Goal: Transaction & Acquisition: Purchase product/service

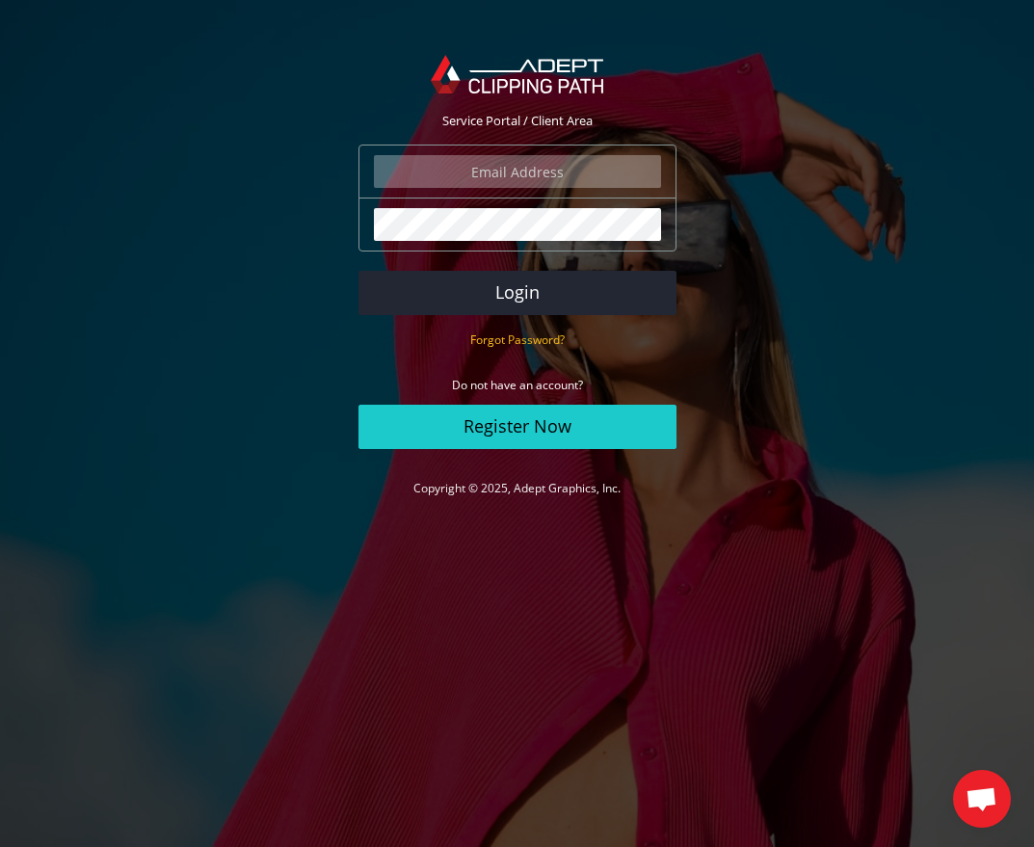
type input "johanna@johannamatthews.com"
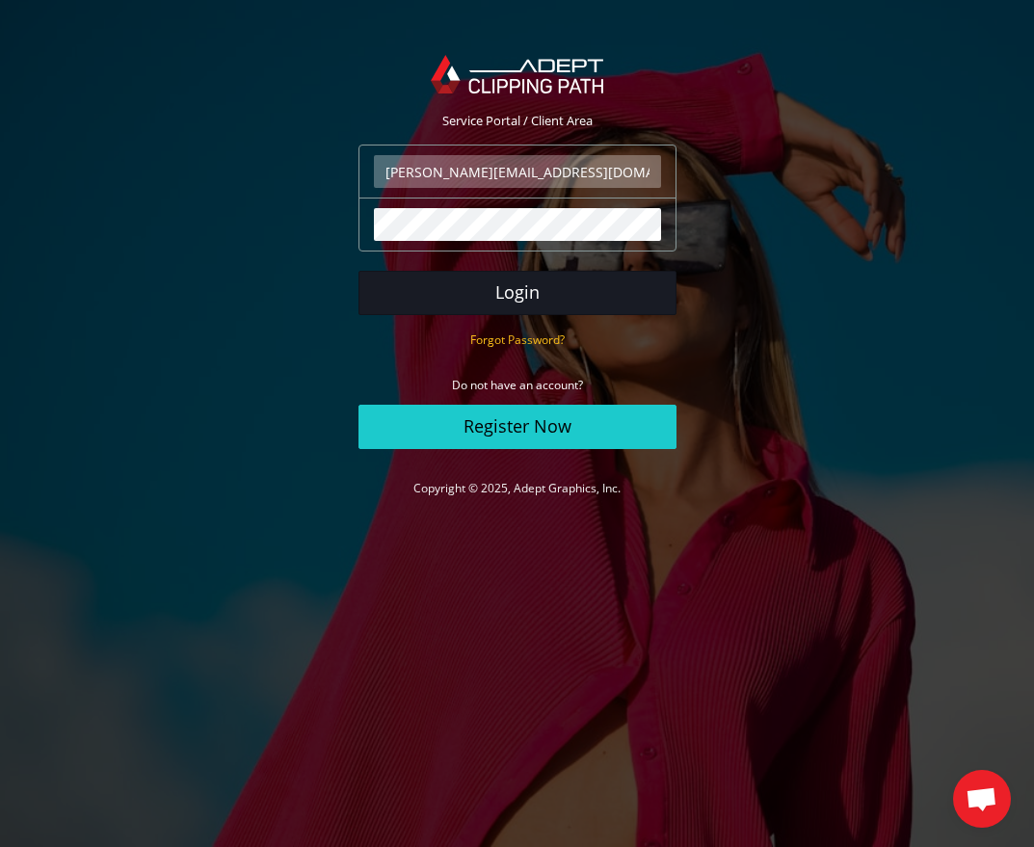
click at [541, 296] on button "Login" at bounding box center [517, 293] width 318 height 44
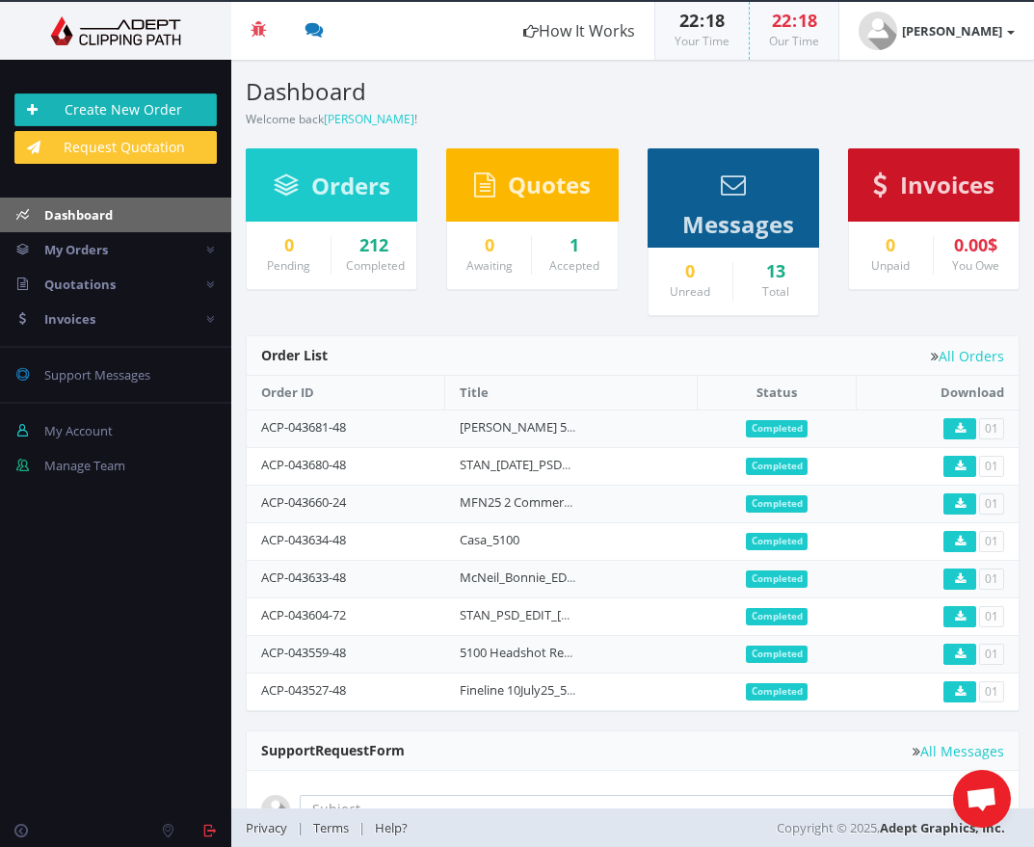
click at [116, 106] on link "Create New Order" at bounding box center [115, 109] width 202 height 33
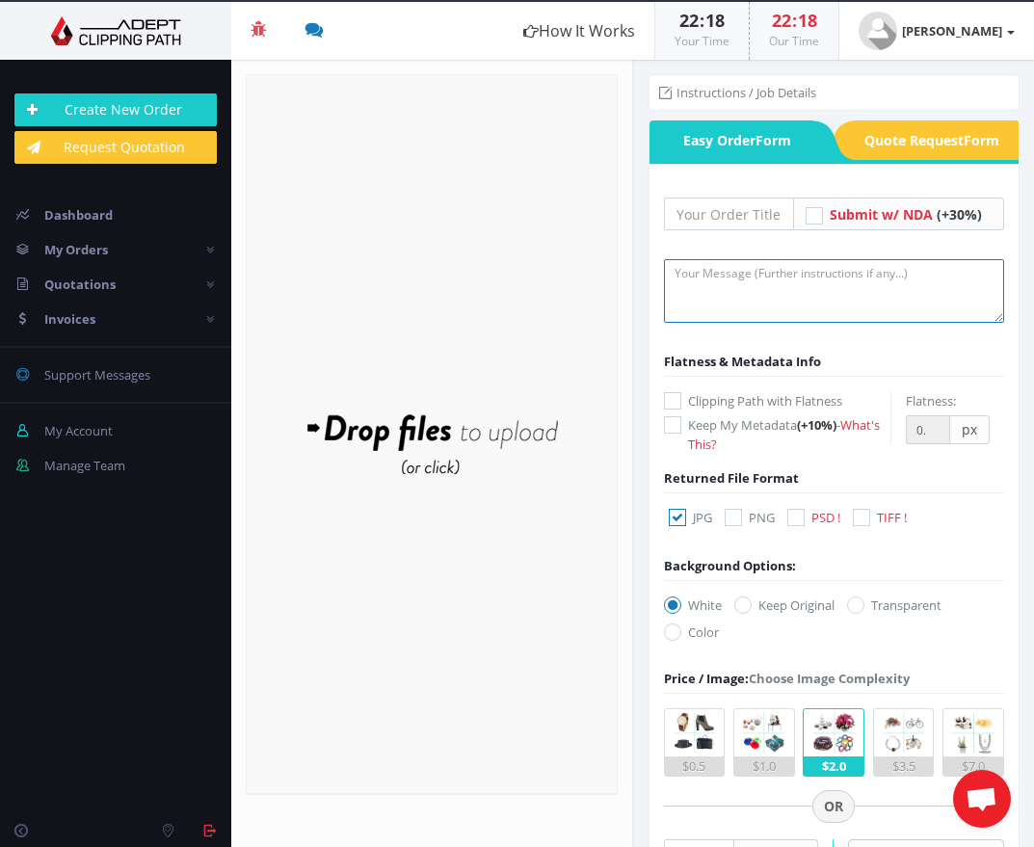
click at [729, 292] on textarea at bounding box center [834, 291] width 341 height 64
type textarea "5100 [DATE] CROWN RUSH"
click at [733, 217] on input "text" at bounding box center [729, 213] width 131 height 33
paste input "5100 [DATE] CROWN RUSH"
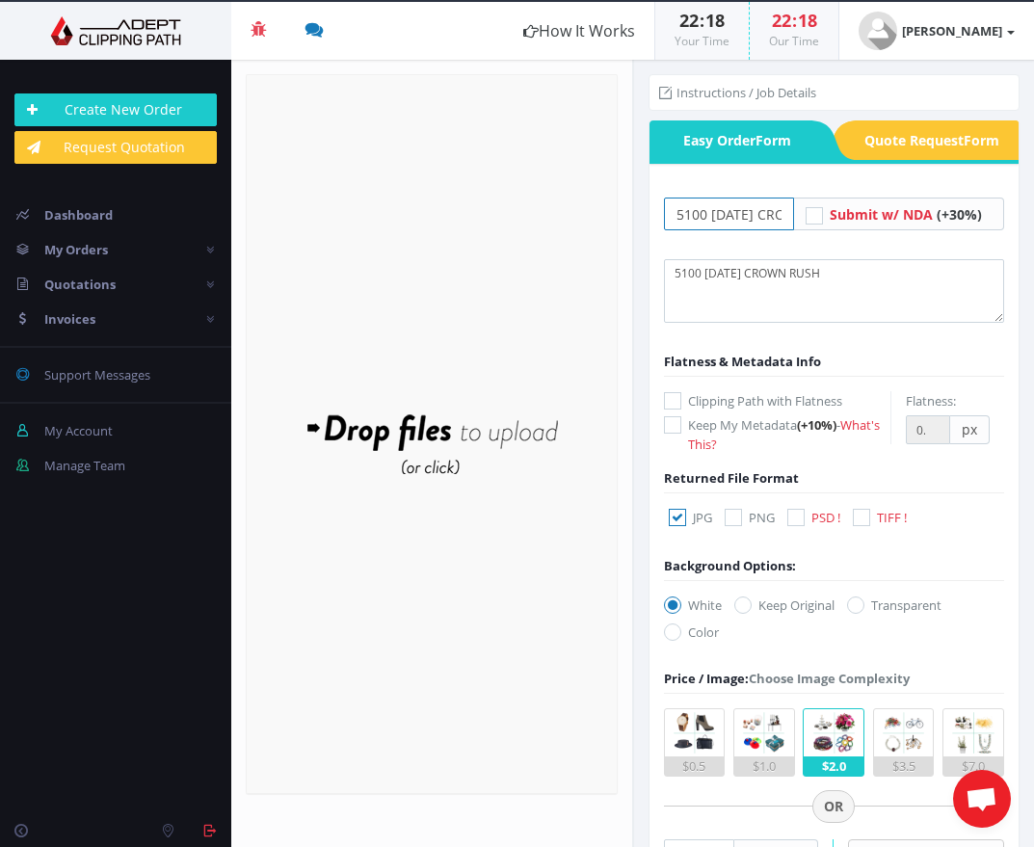
type input "5100 [DATE] CROWN RUSH"
drag, startPoint x: 883, startPoint y: 282, endPoint x: 418, endPoint y: 216, distance: 470.0
click at [418, 216] on section "Upload Completed: 0 %" at bounding box center [632, 453] width 802 height 787
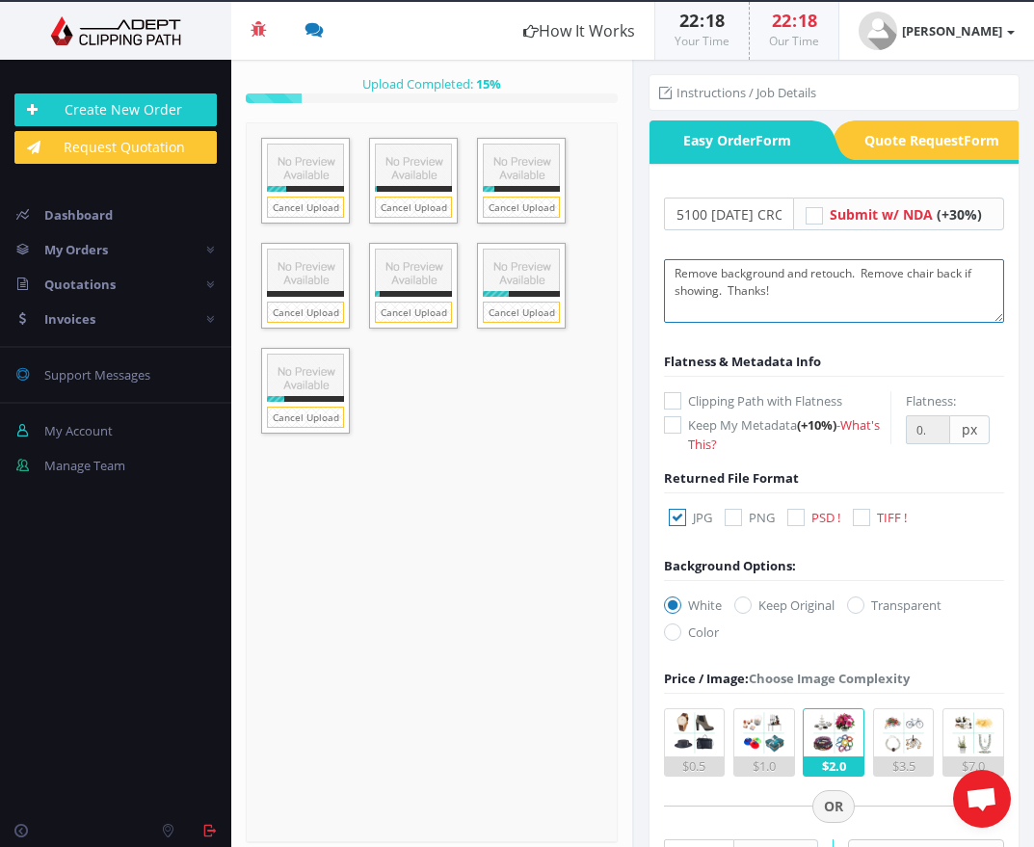
type textarea "Remove background and retouch. Remove chair back if showing. Thanks!"
click at [800, 518] on icon at bounding box center [795, 517] width 17 height 17
click at [800, 518] on input "PSD !" at bounding box center [798, 517] width 13 height 13
checkbox input "true"
click at [674, 516] on icon at bounding box center [676, 517] width 17 height 17
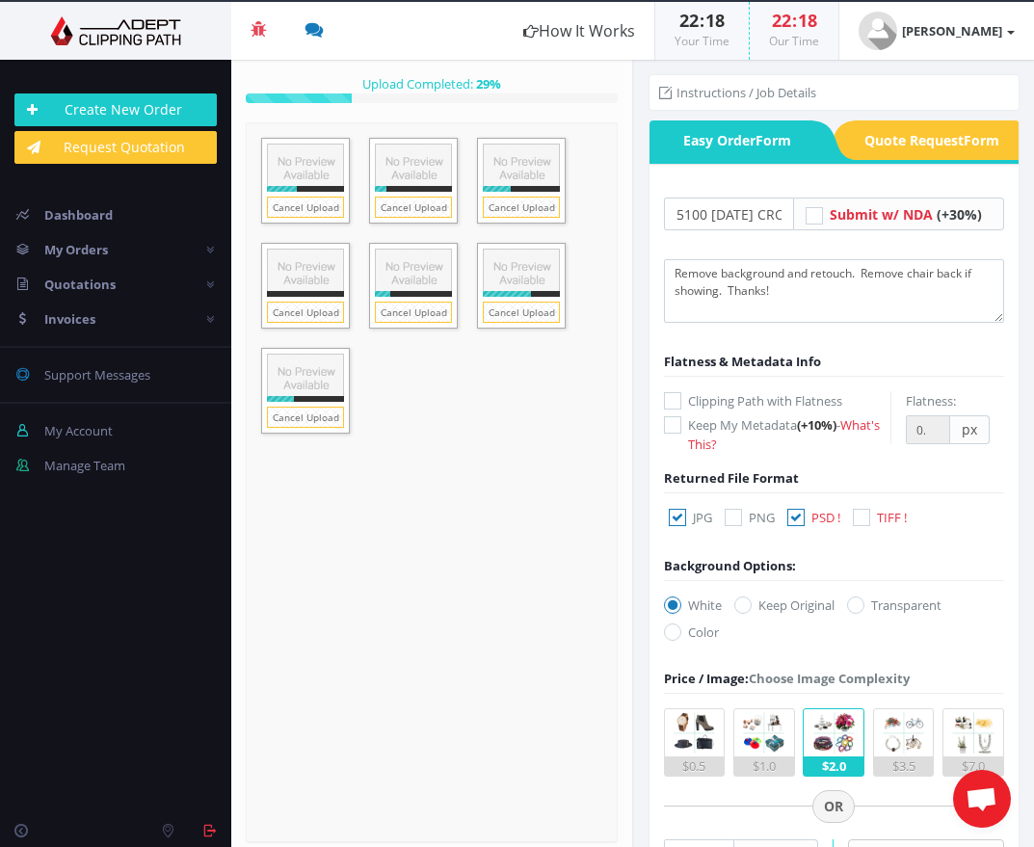
click at [674, 516] on input "JPG" at bounding box center [679, 517] width 13 height 13
checkbox input "false"
click at [860, 603] on icon at bounding box center [855, 604] width 17 height 17
click at [860, 603] on input "Transparent" at bounding box center [857, 605] width 13 height 13
radio input "true"
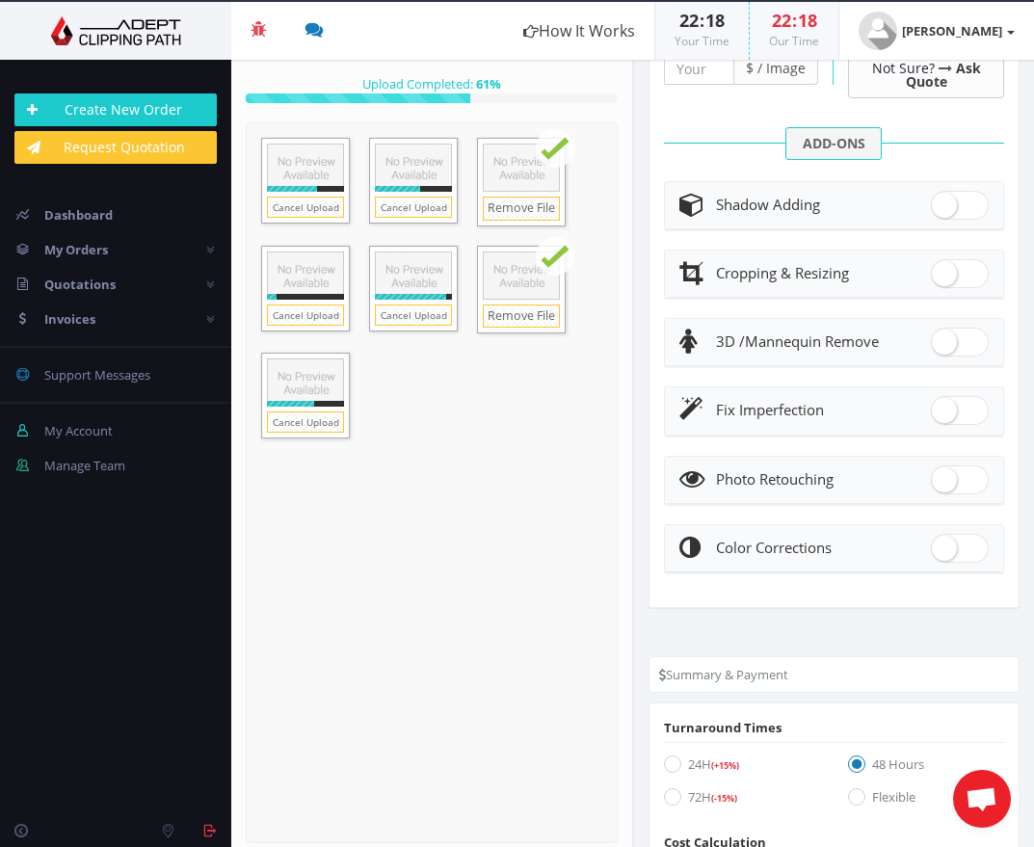
scroll to position [793, 0]
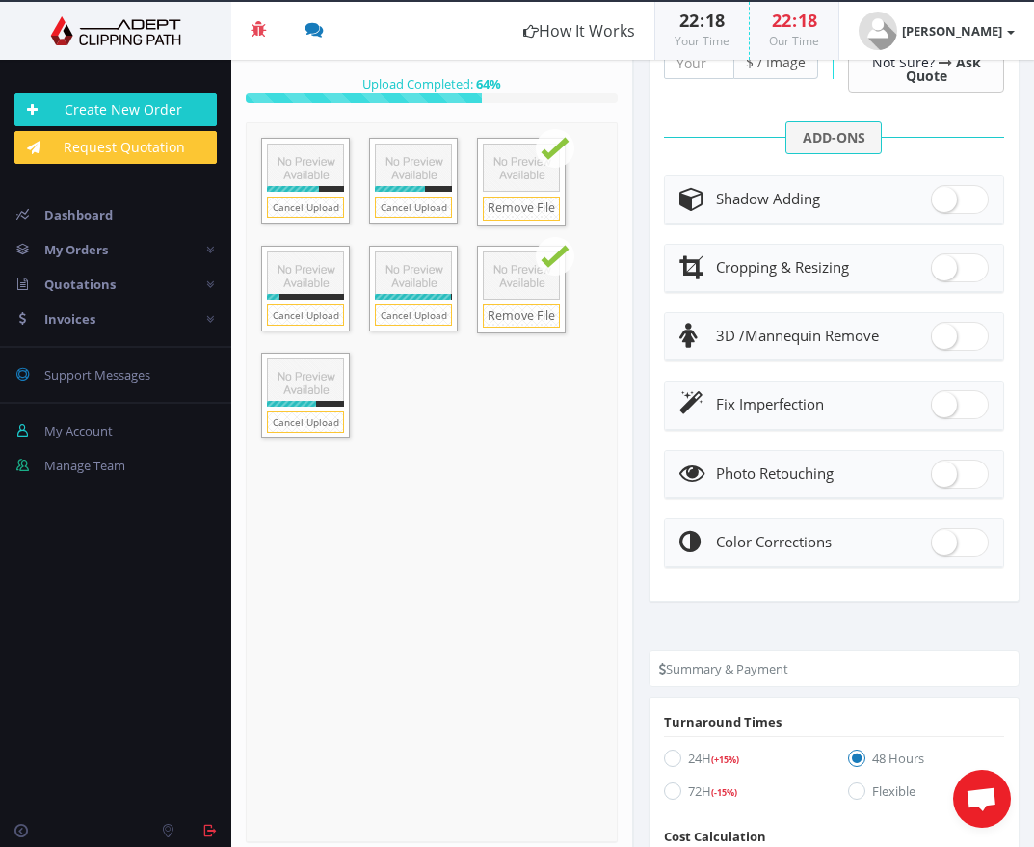
click at [936, 468] on span at bounding box center [959, 473] width 58 height 29
click at [936, 468] on input "checkbox" at bounding box center [936, 469] width 13 height 13
checkbox input "true"
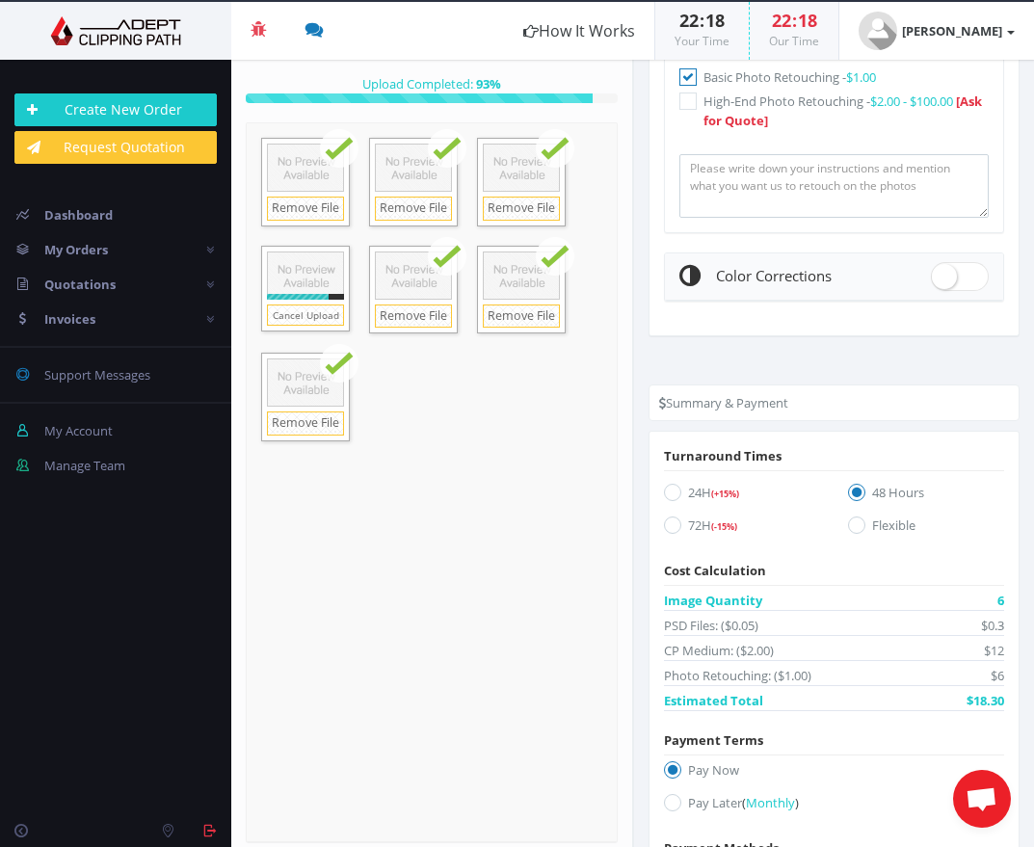
scroll to position [1383, 0]
click at [672, 491] on icon at bounding box center [672, 491] width 17 height 17
click at [672, 491] on input "24H (+15%)" at bounding box center [674, 491] width 13 height 13
radio input "true"
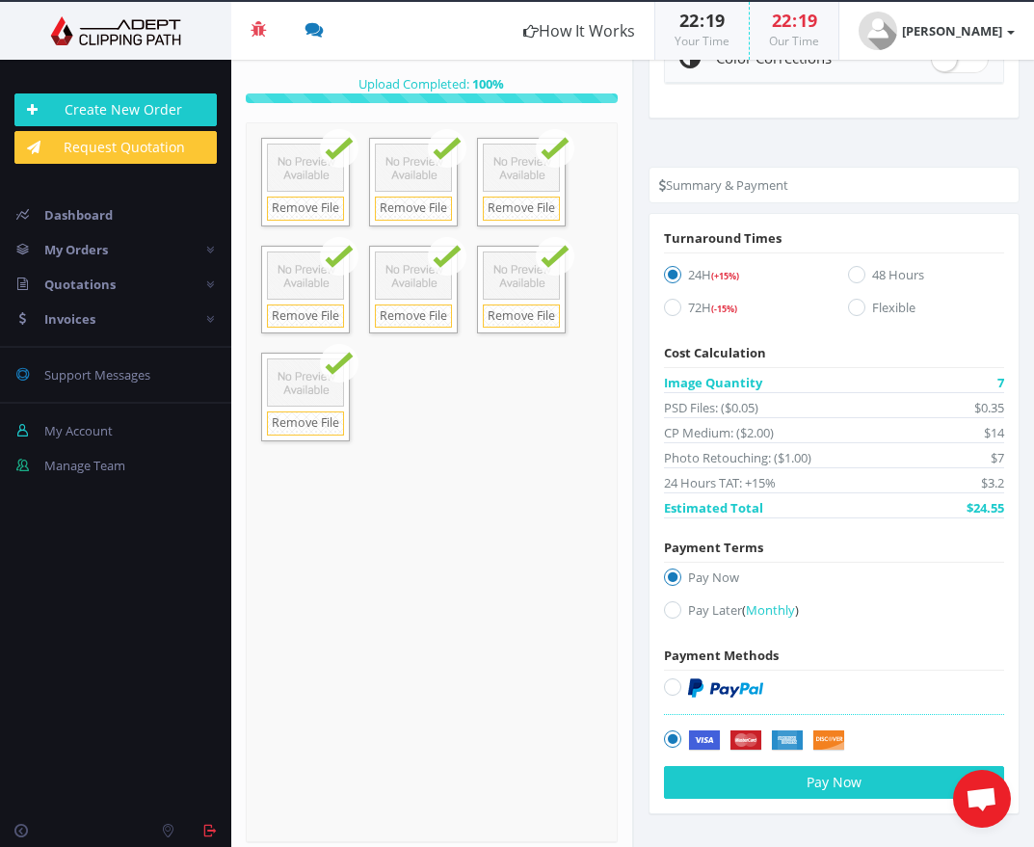
scroll to position [1599, 0]
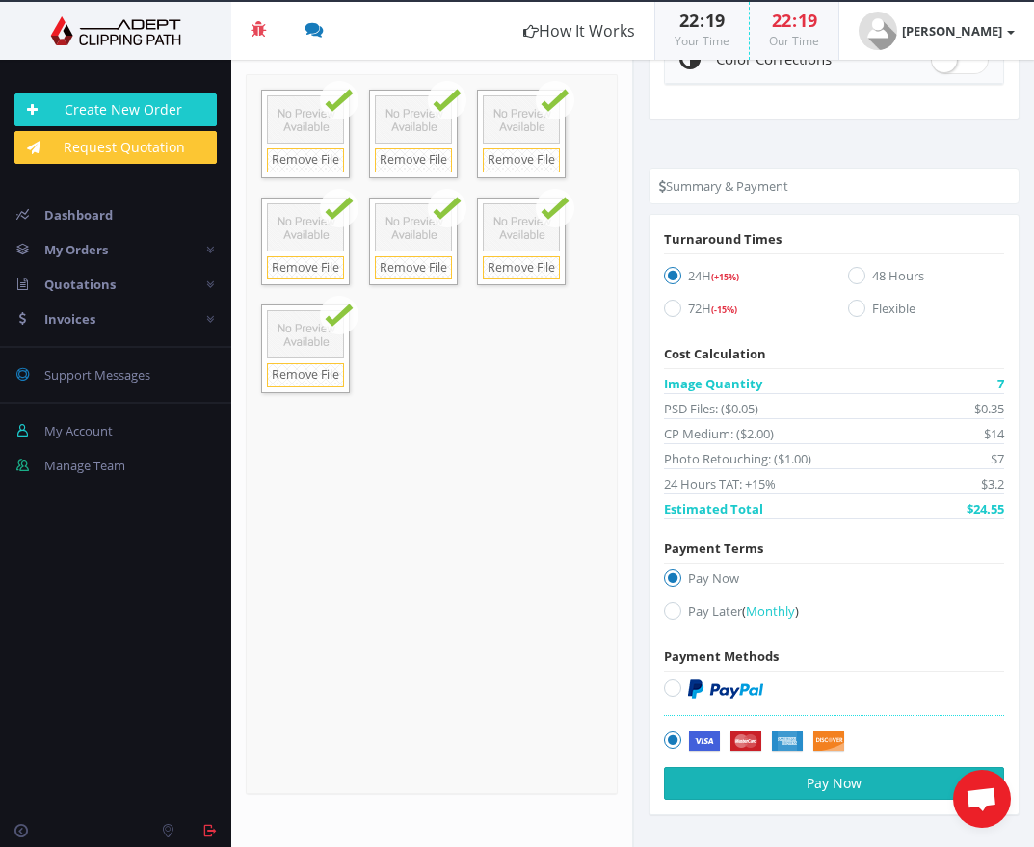
click at [833, 786] on button "Pay Now" at bounding box center [834, 783] width 341 height 33
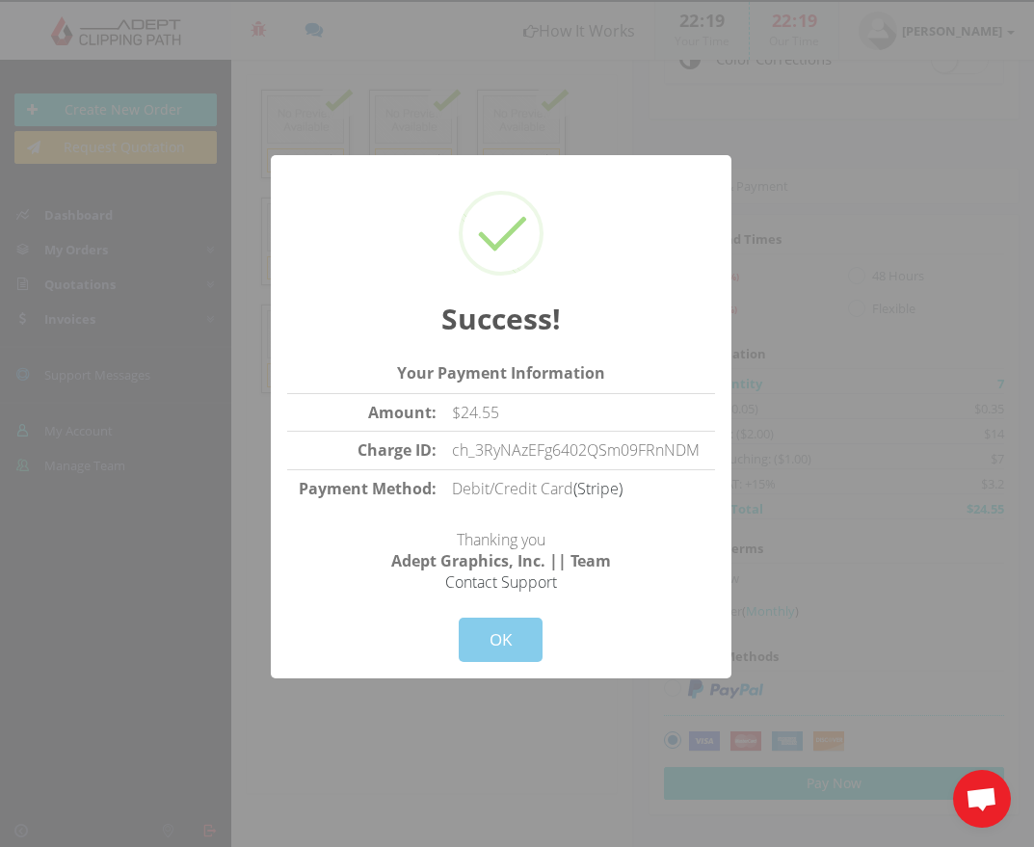
click at [497, 641] on button "OK" at bounding box center [500, 639] width 84 height 44
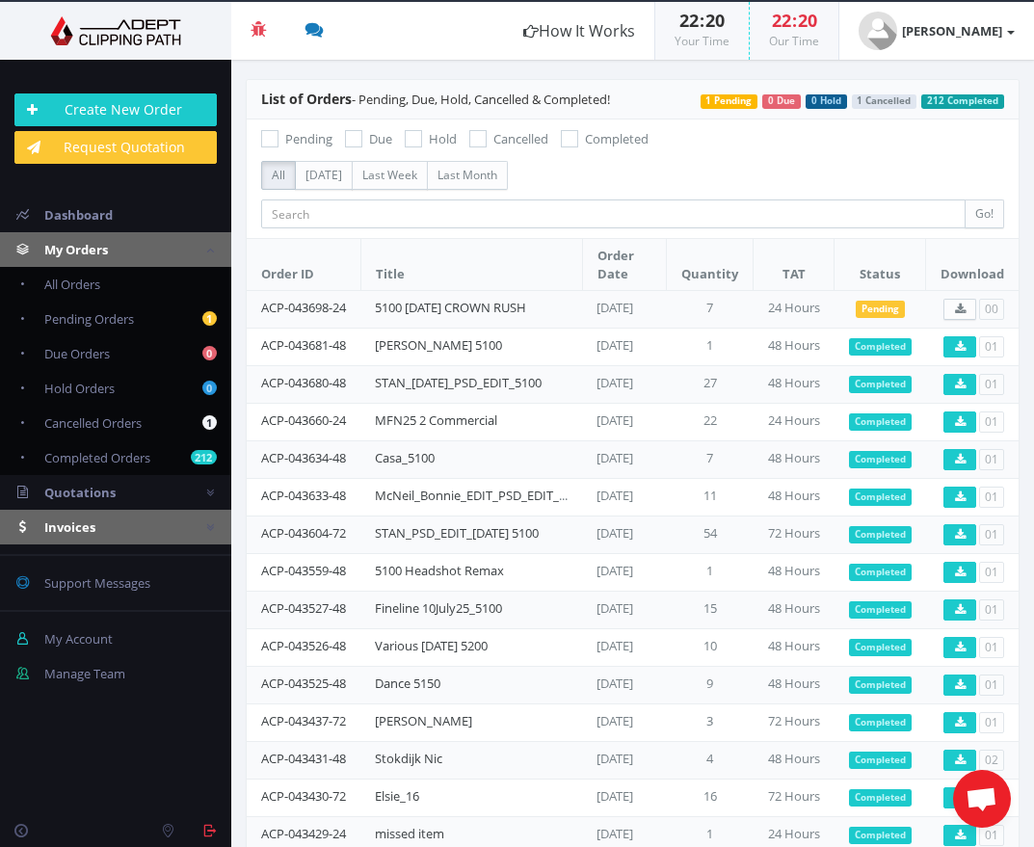
click at [67, 523] on span "Invoices" at bounding box center [69, 526] width 51 height 17
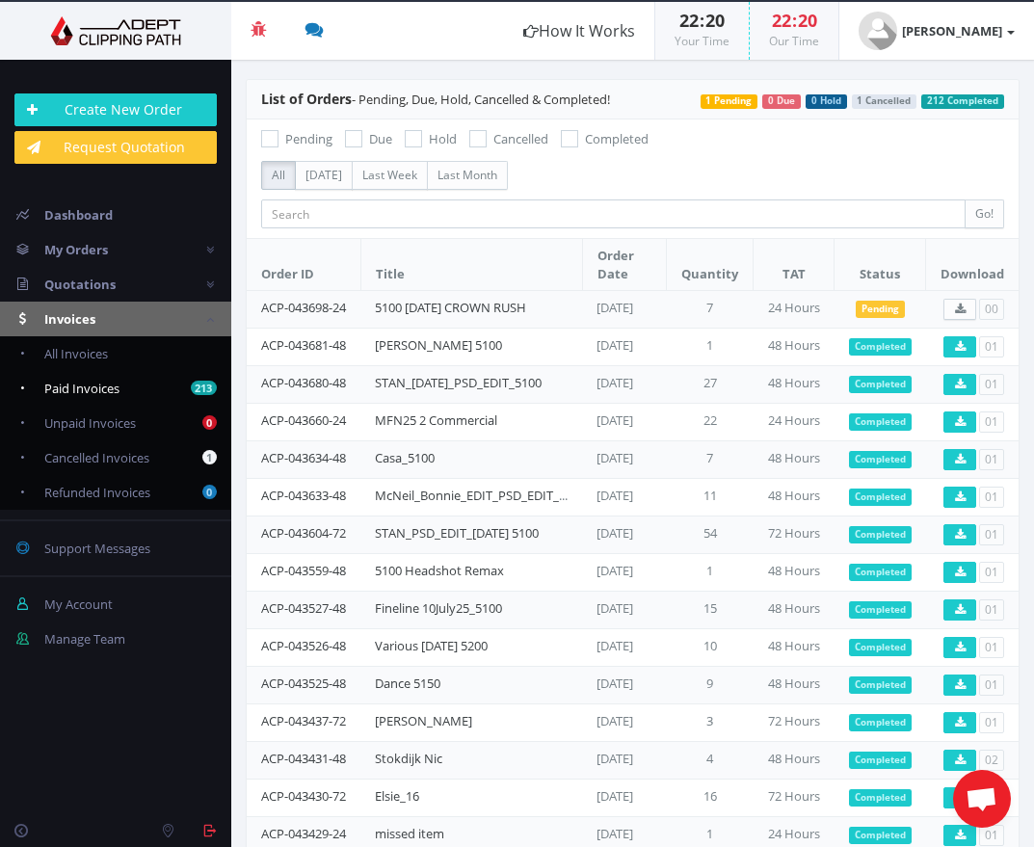
click at [80, 385] on span "Paid Invoices" at bounding box center [81, 388] width 75 height 17
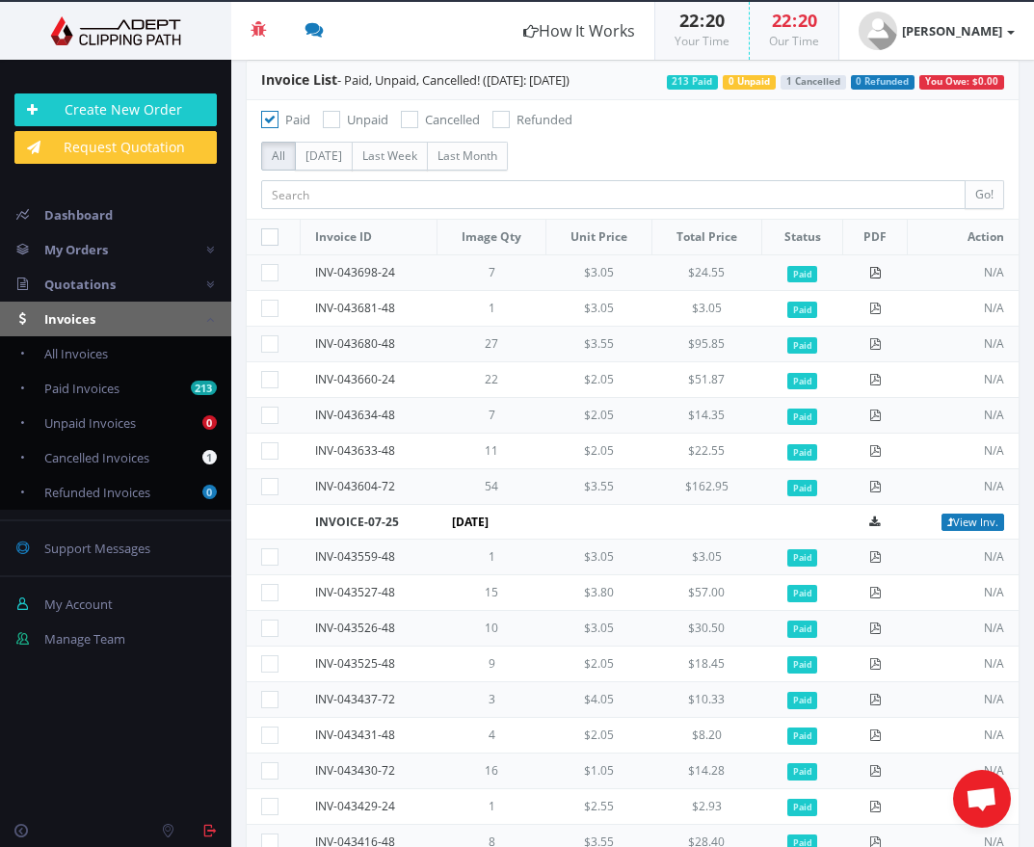
click at [869, 273] on icon at bounding box center [875, 273] width 12 height 12
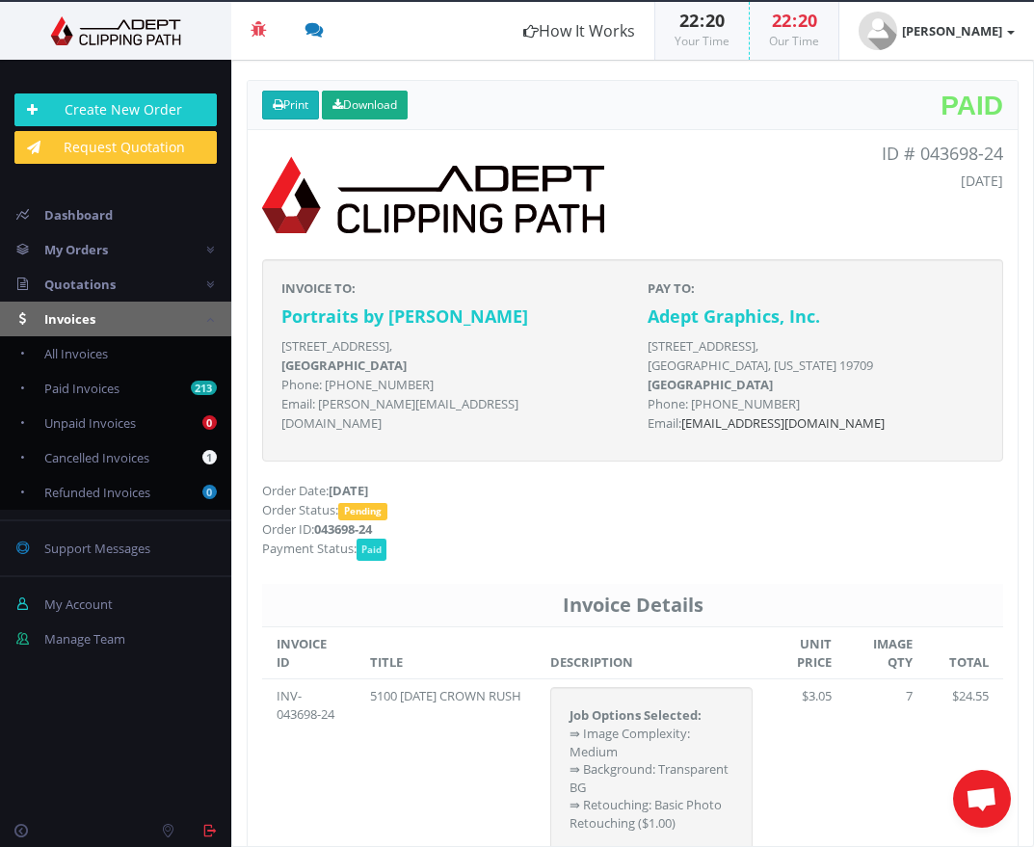
click at [287, 100] on link "Print" at bounding box center [290, 105] width 57 height 29
